Goal: Navigation & Orientation: Find specific page/section

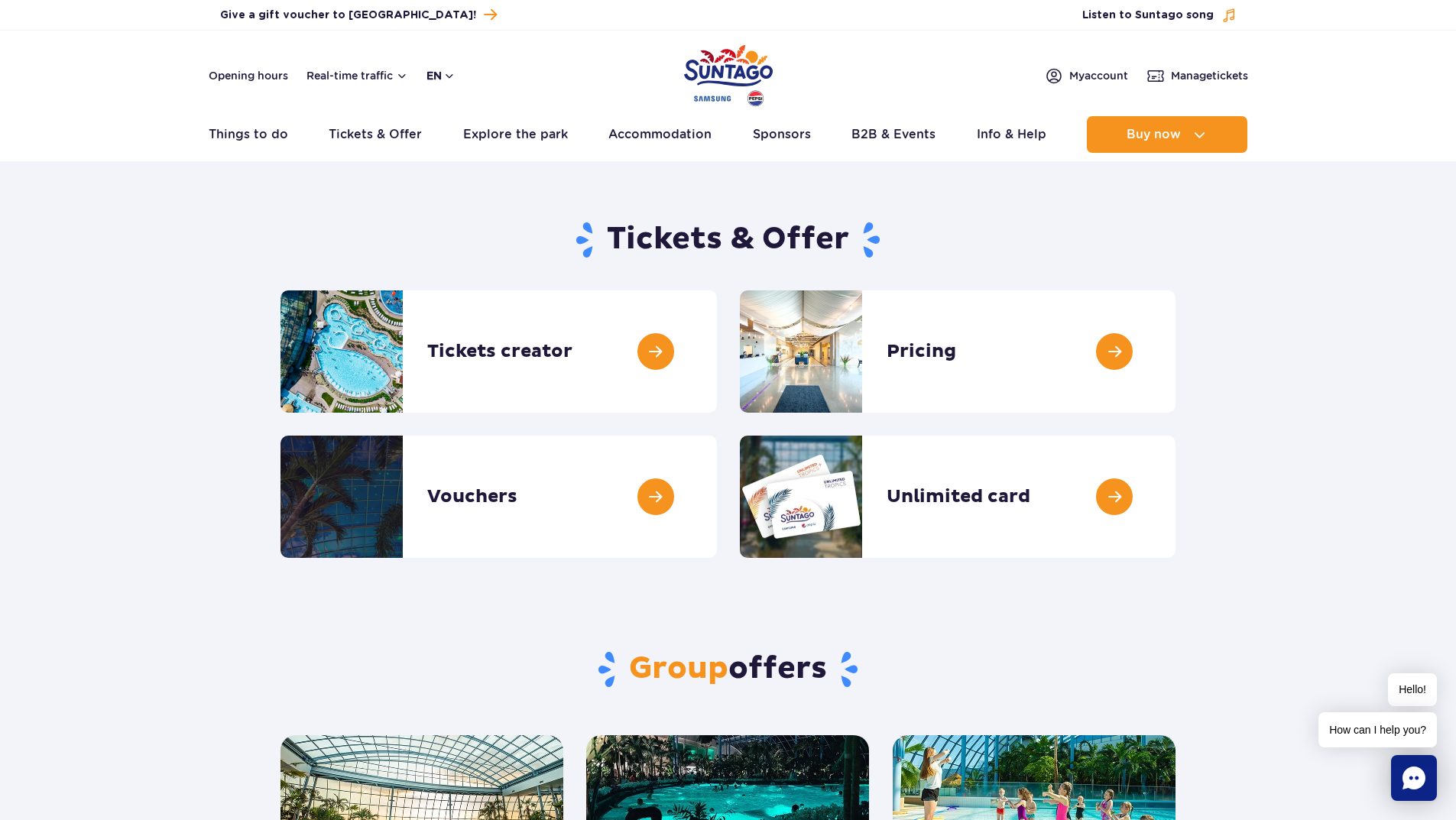
click at [433, 76] on button "en" at bounding box center [441, 76] width 29 height 15
click at [457, 111] on span "PL" at bounding box center [463, 112] width 14 height 15
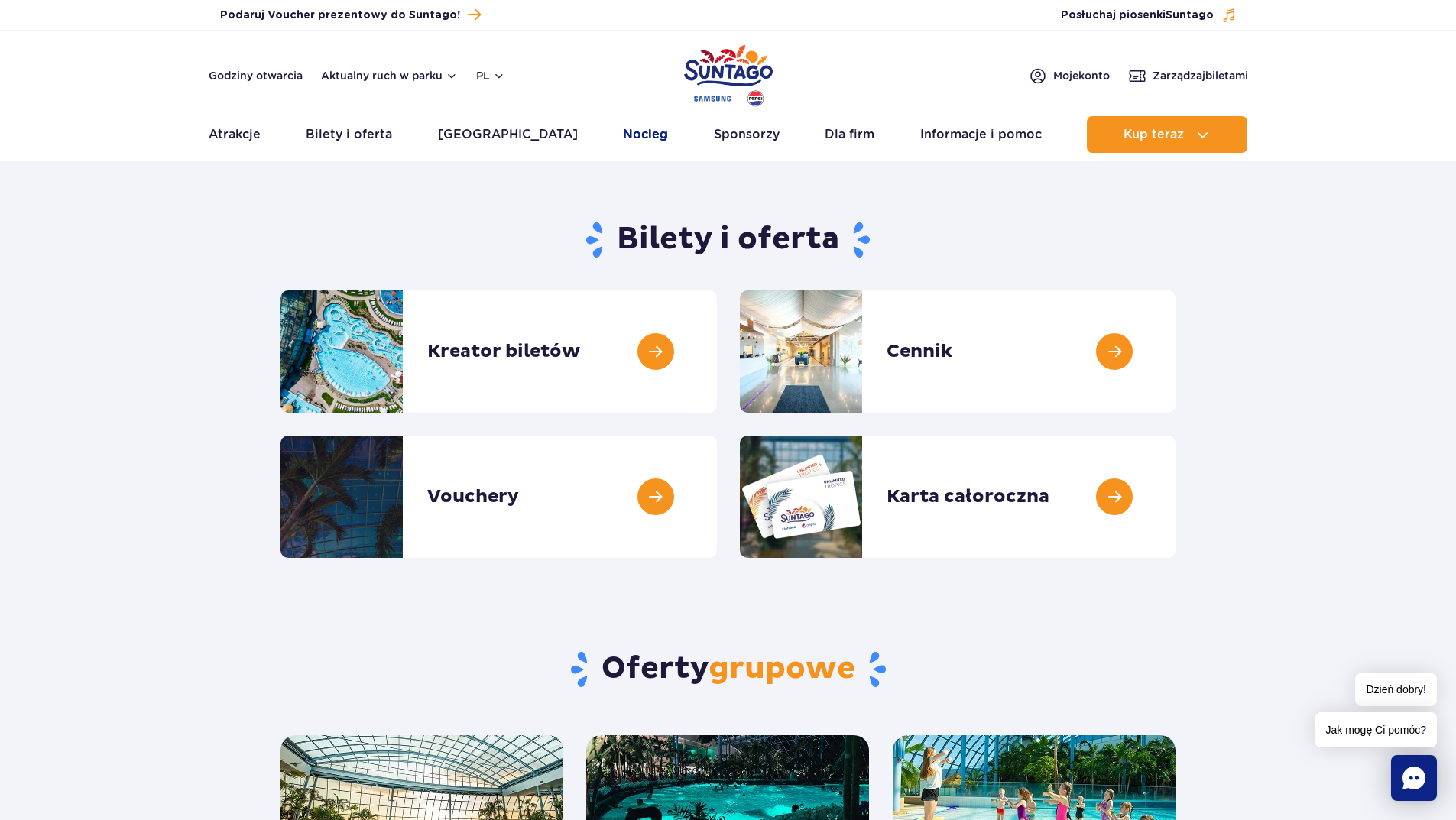
click at [623, 132] on link "Nocleg" at bounding box center [646, 134] width 46 height 37
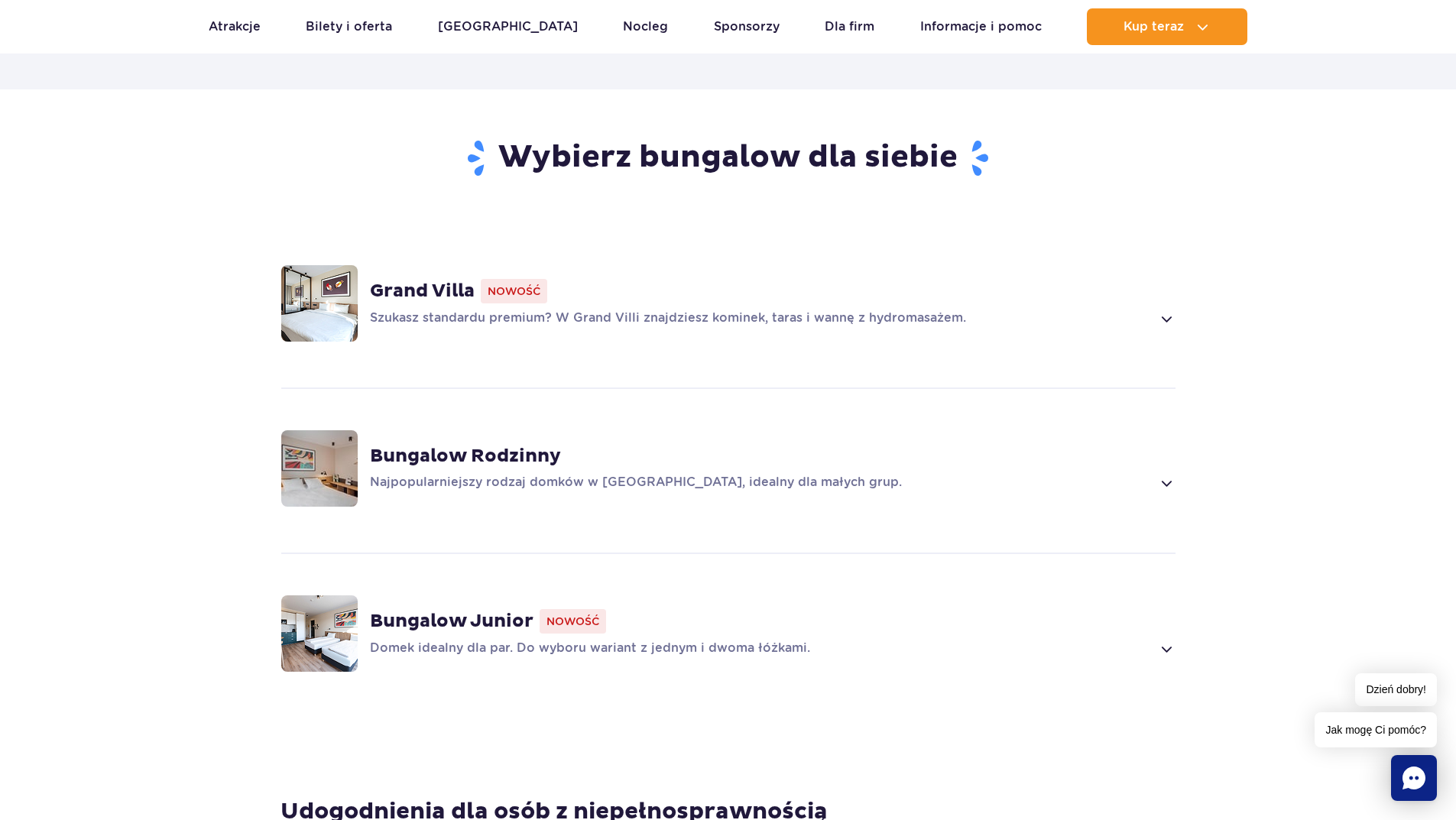
scroll to position [994, 0]
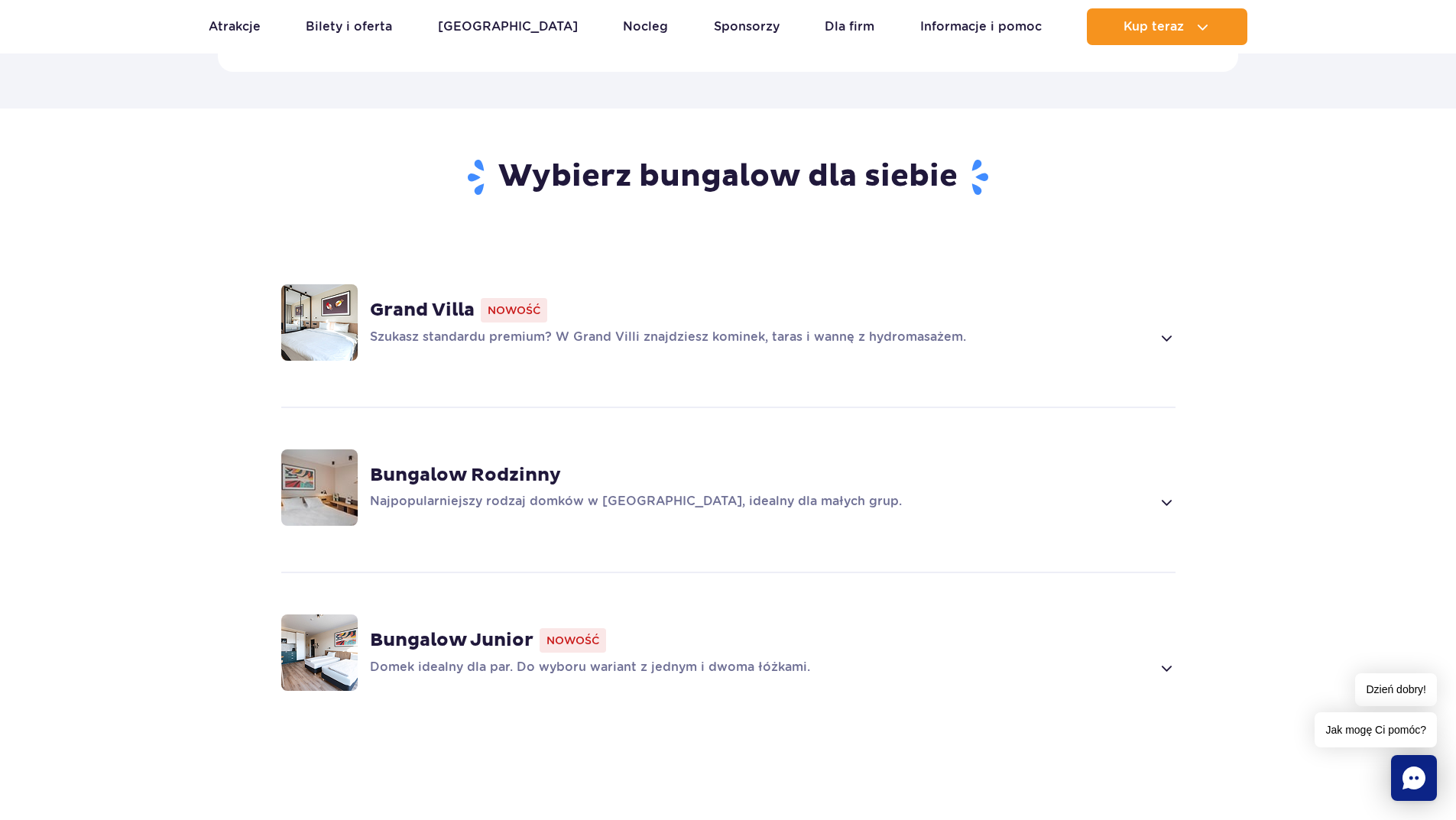
click at [782, 329] on p "Szukasz standardu premium? W Grand Villi znajdziesz kominek, taras i wannę z hy…" at bounding box center [760, 338] width 782 height 19
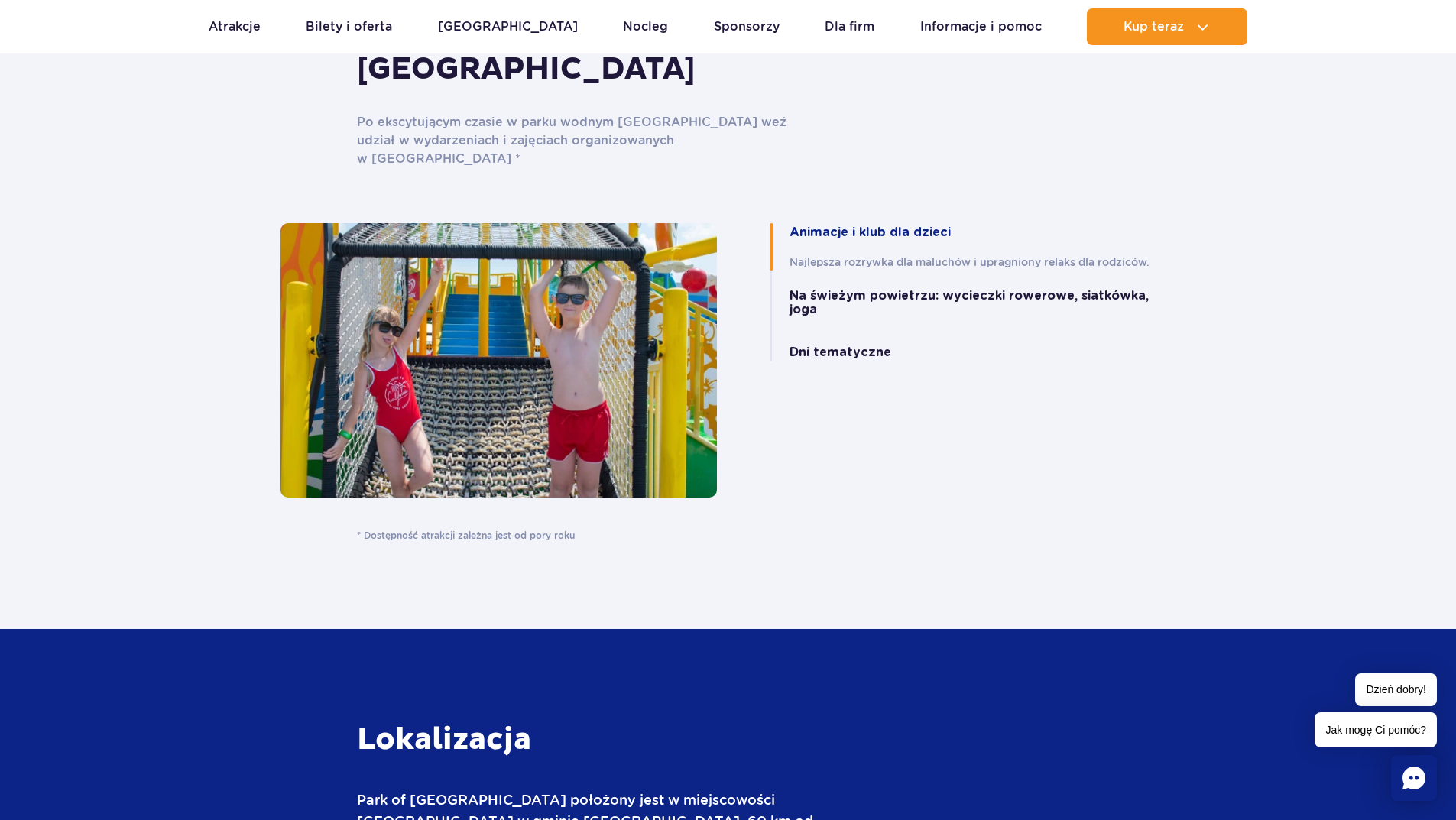
scroll to position [4180, 0]
